Goal: Find specific page/section: Find specific page/section

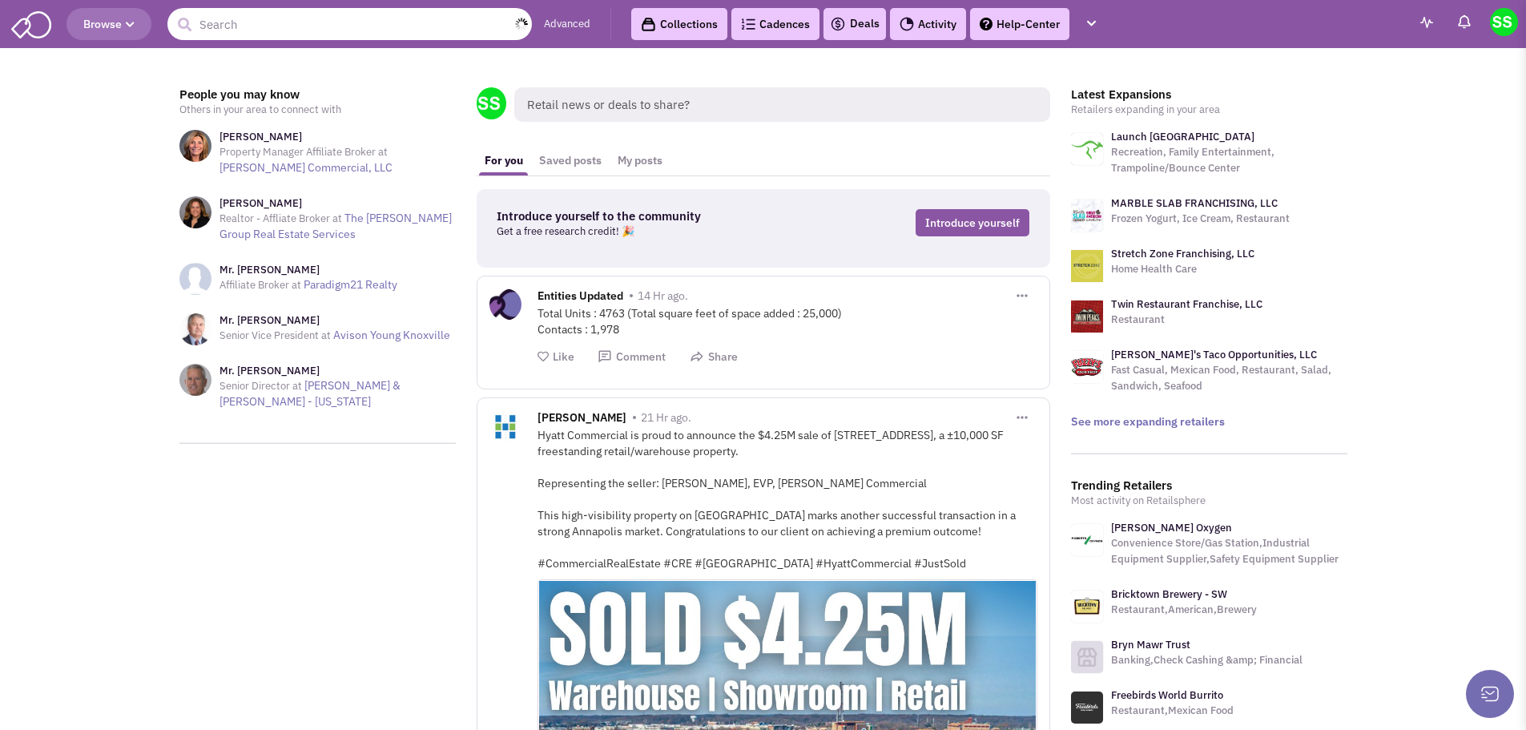
click at [332, 32] on input "text" at bounding box center [349, 24] width 365 height 32
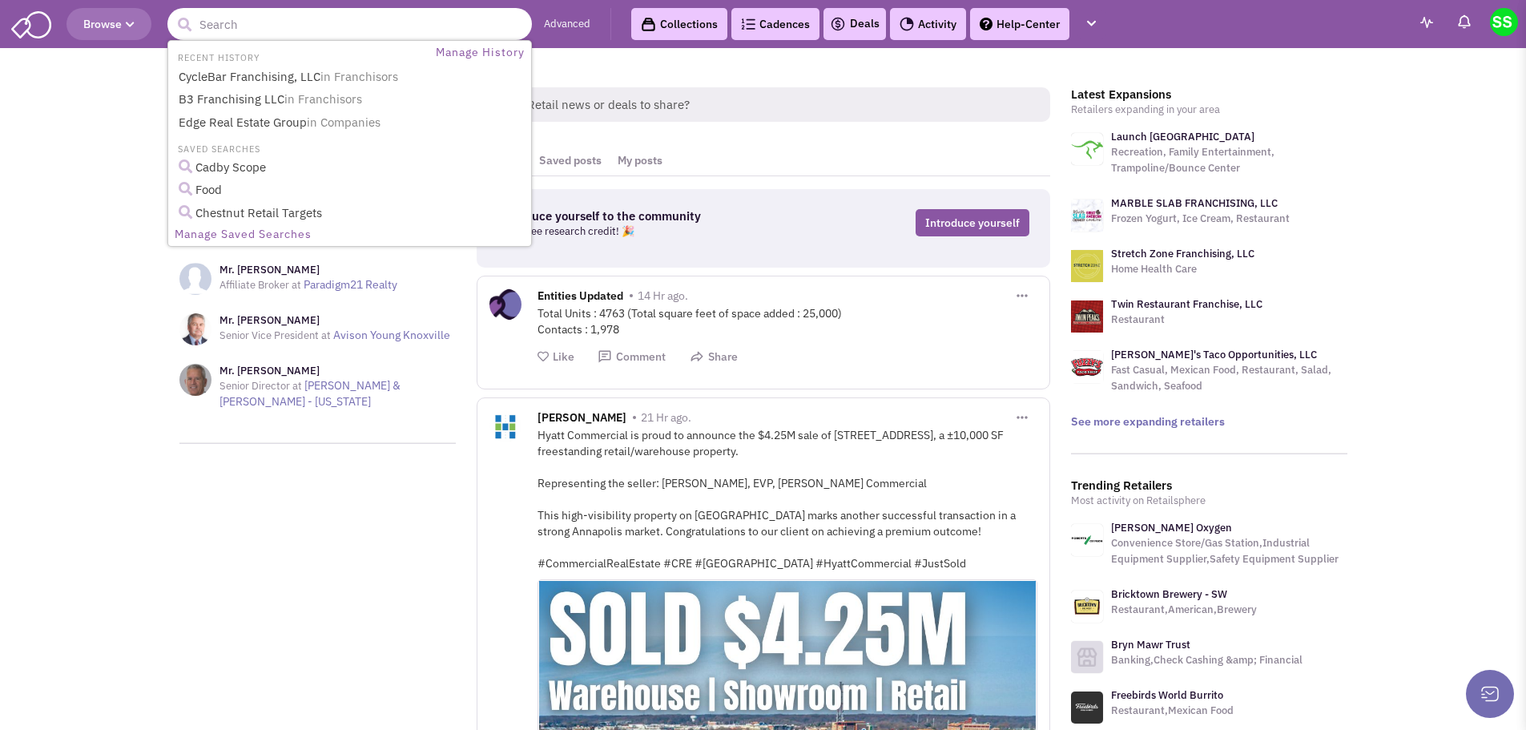
paste input "[PERSON_NAME]"
type input "[PERSON_NAME]"
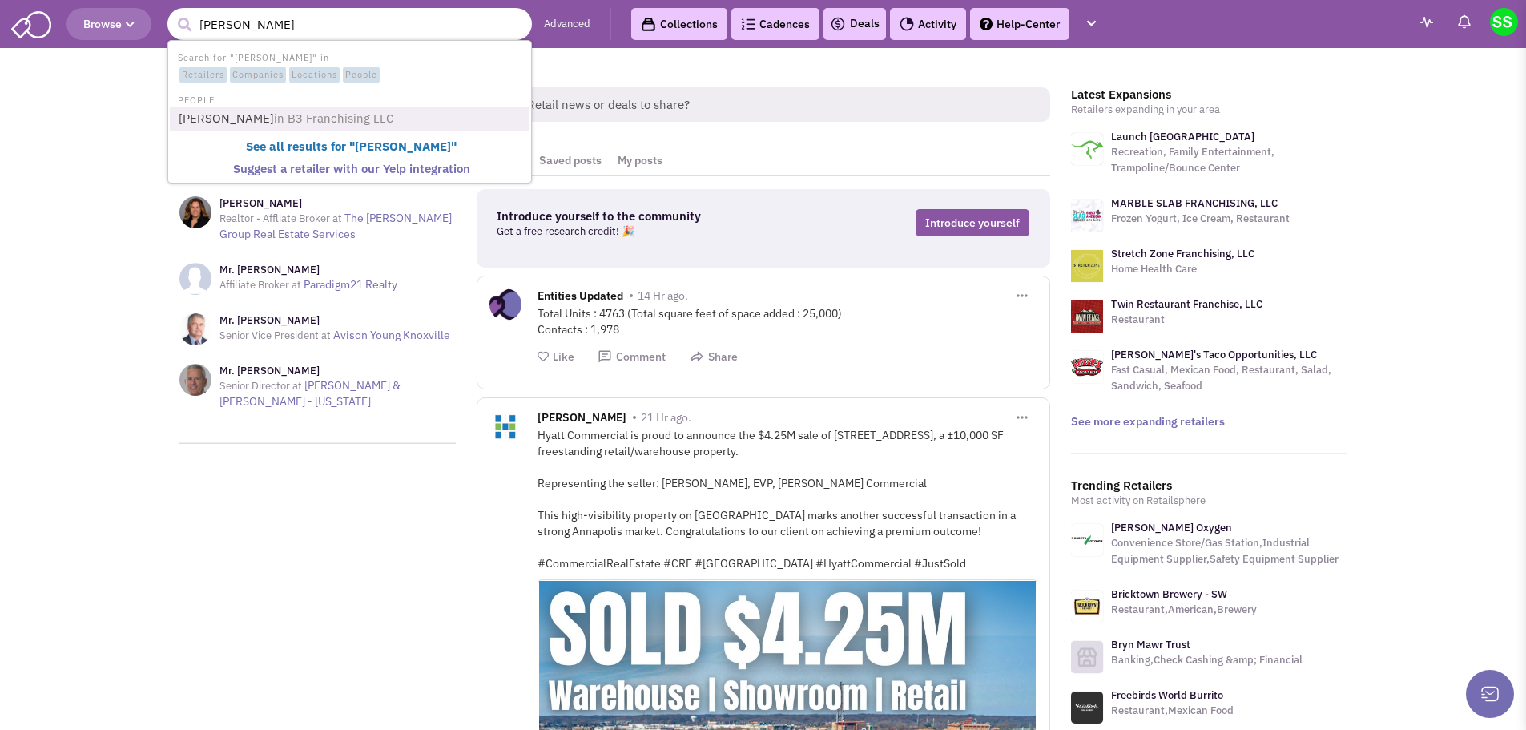
click at [298, 120] on span "in B3 Franchising LLC" at bounding box center [333, 118] width 119 height 15
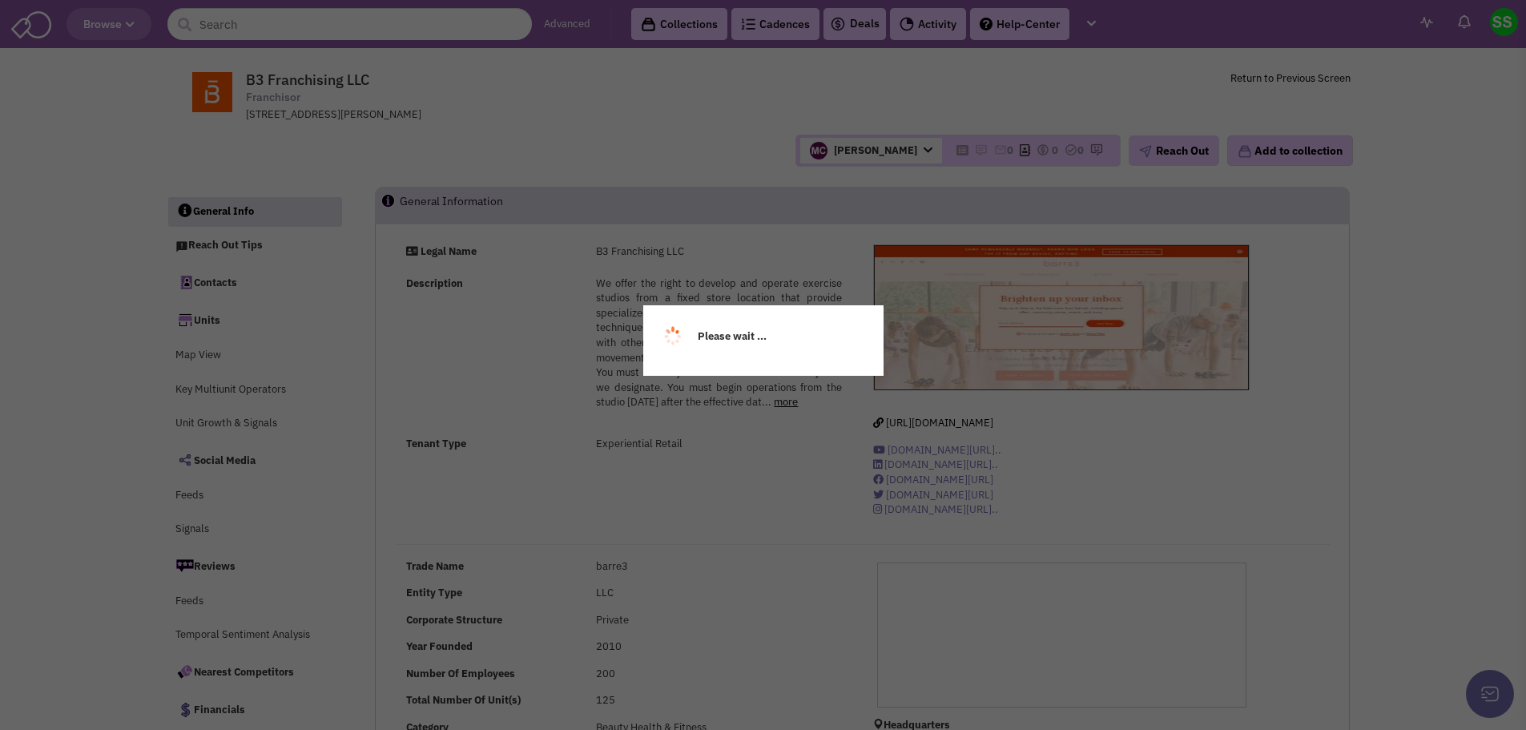
select select
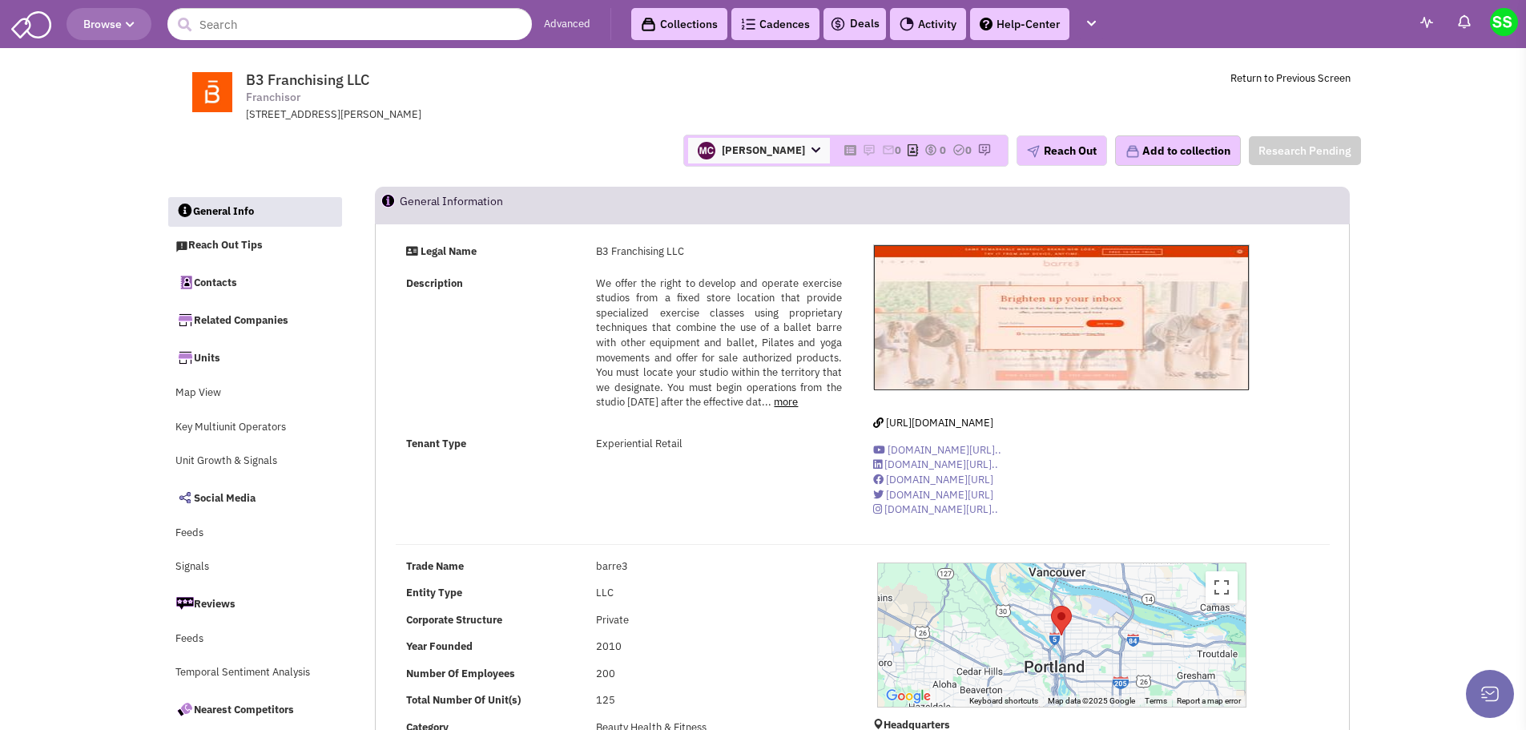
click at [221, 96] on img at bounding box center [212, 92] width 73 height 40
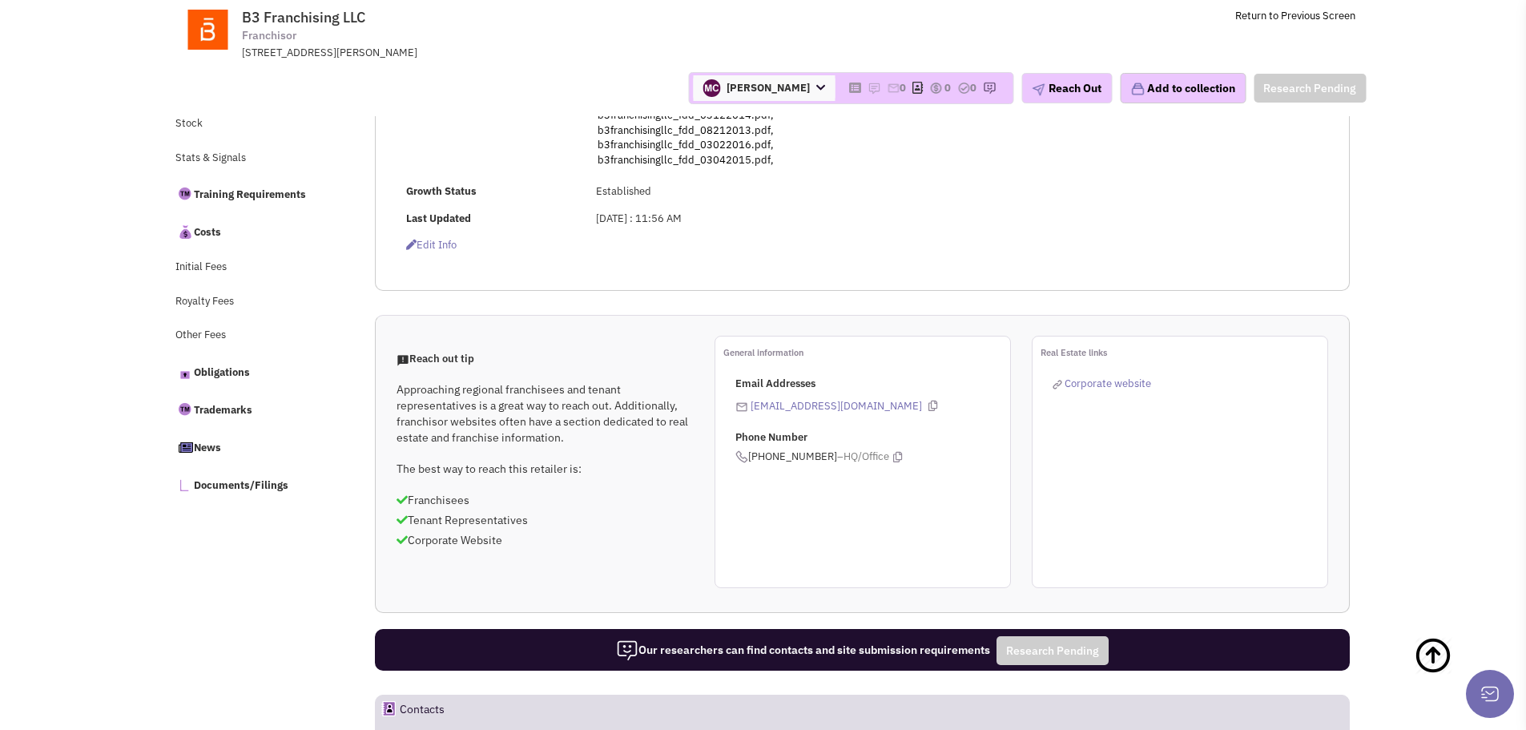
scroll to position [104, 0]
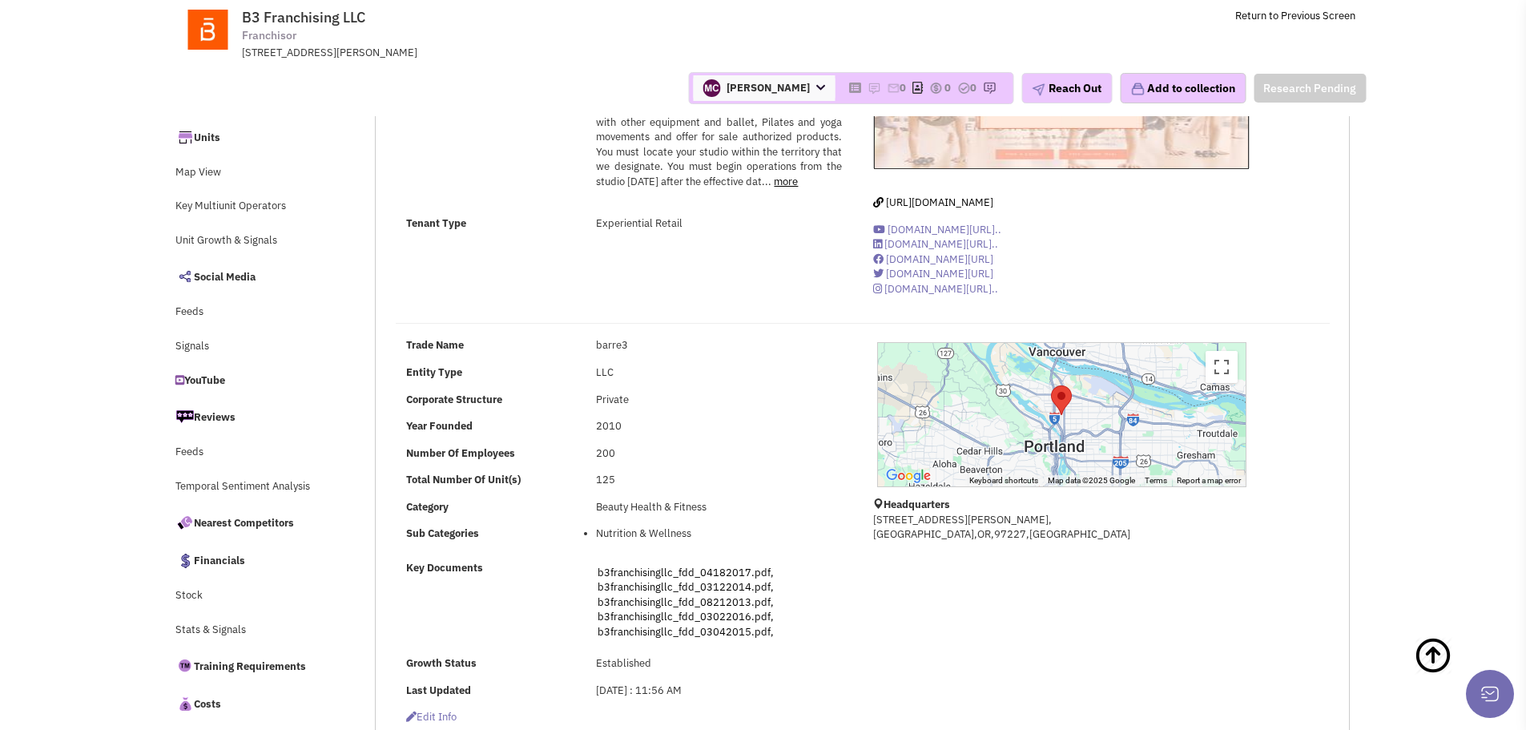
click at [210, 27] on img at bounding box center [208, 30] width 74 height 40
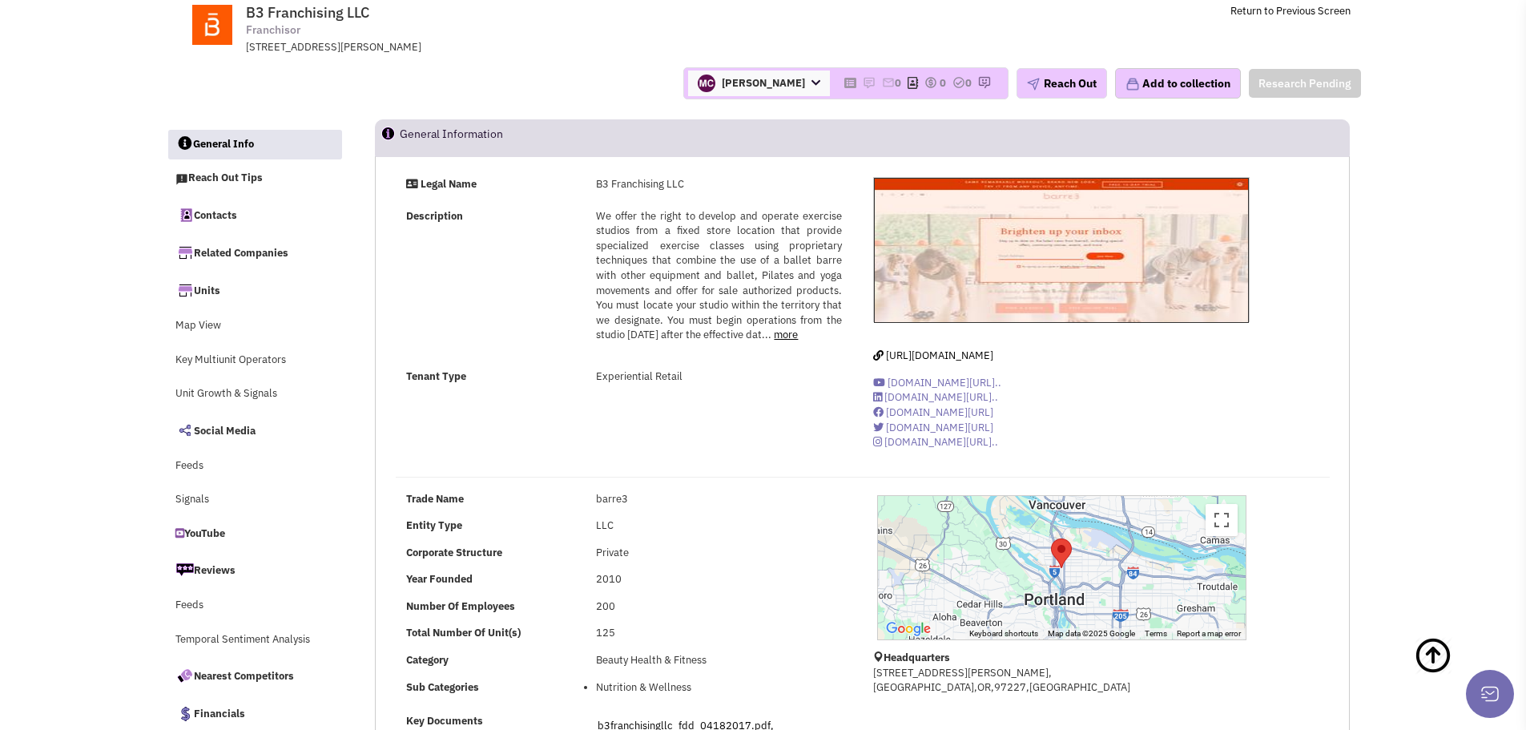
scroll to position [0, 0]
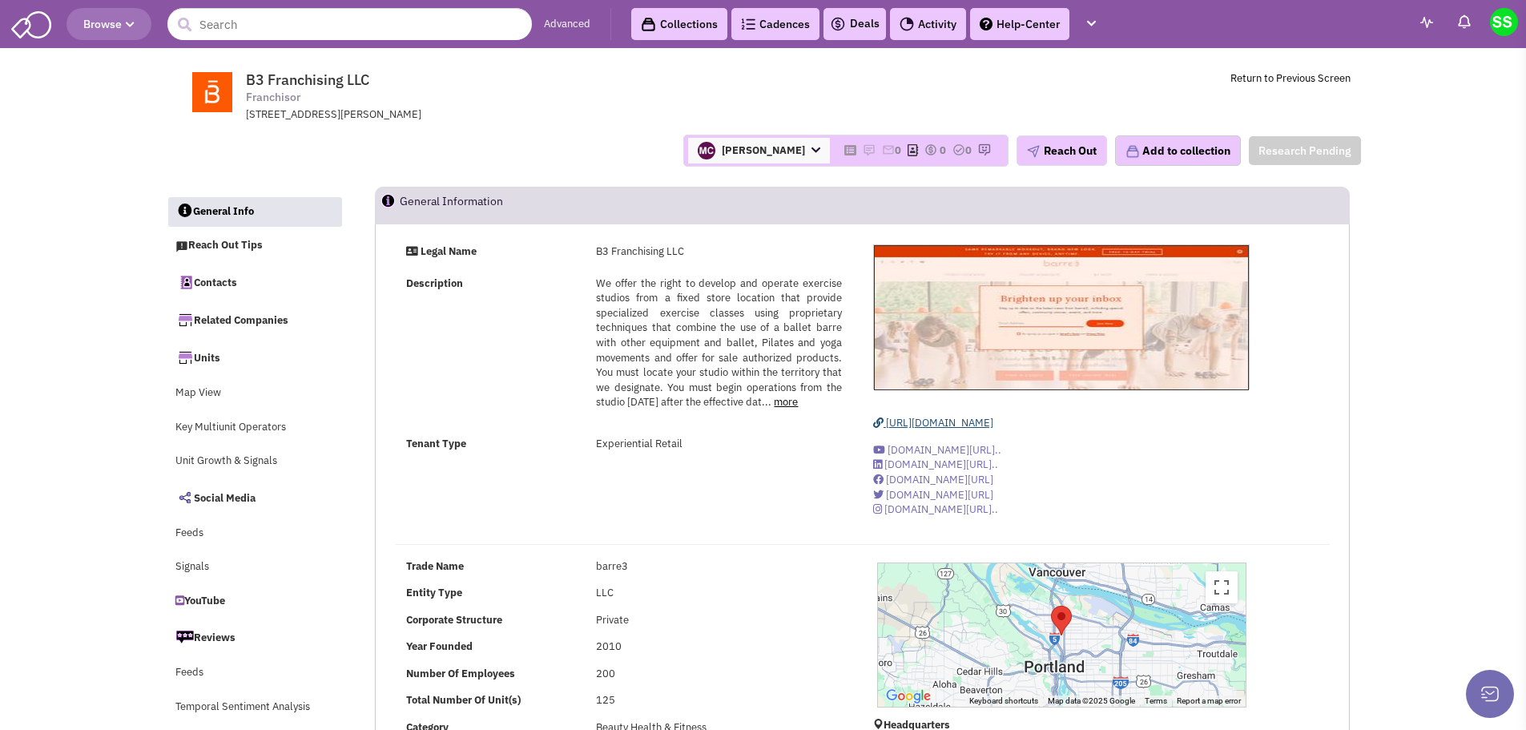
click at [987, 422] on span "http://www.barre3.com/" at bounding box center [939, 423] width 107 height 14
click at [696, 341] on span "We offer the right to develop and operate exercise studios from a fixed store l…" at bounding box center [718, 342] width 245 height 133
click at [798, 408] on link "more" at bounding box center [786, 402] width 24 height 14
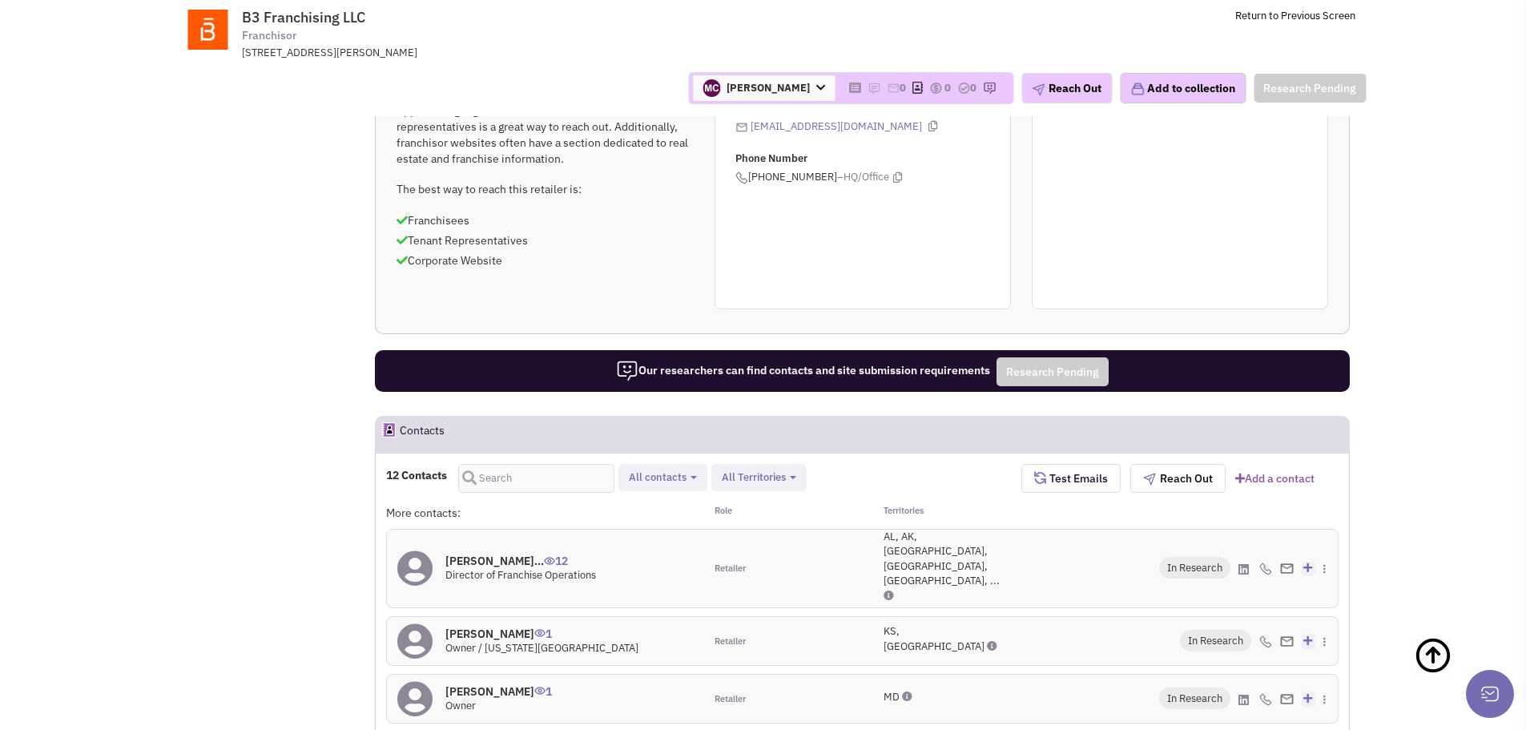
scroll to position [1282, 0]
